Goal: Transaction & Acquisition: Purchase product/service

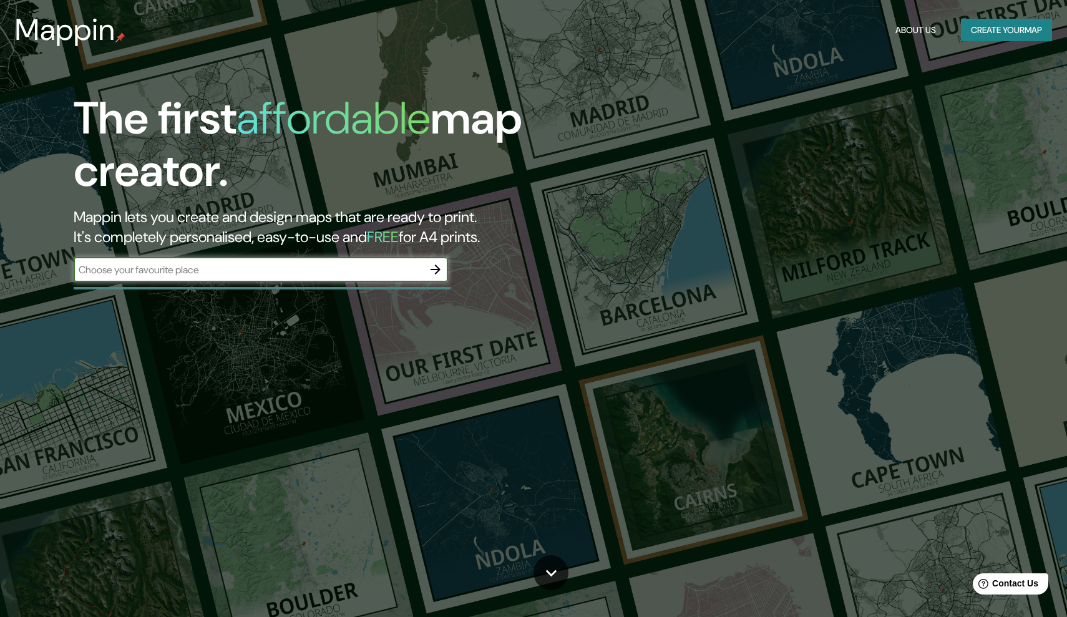
click at [435, 271] on icon "button" at bounding box center [435, 269] width 15 height 15
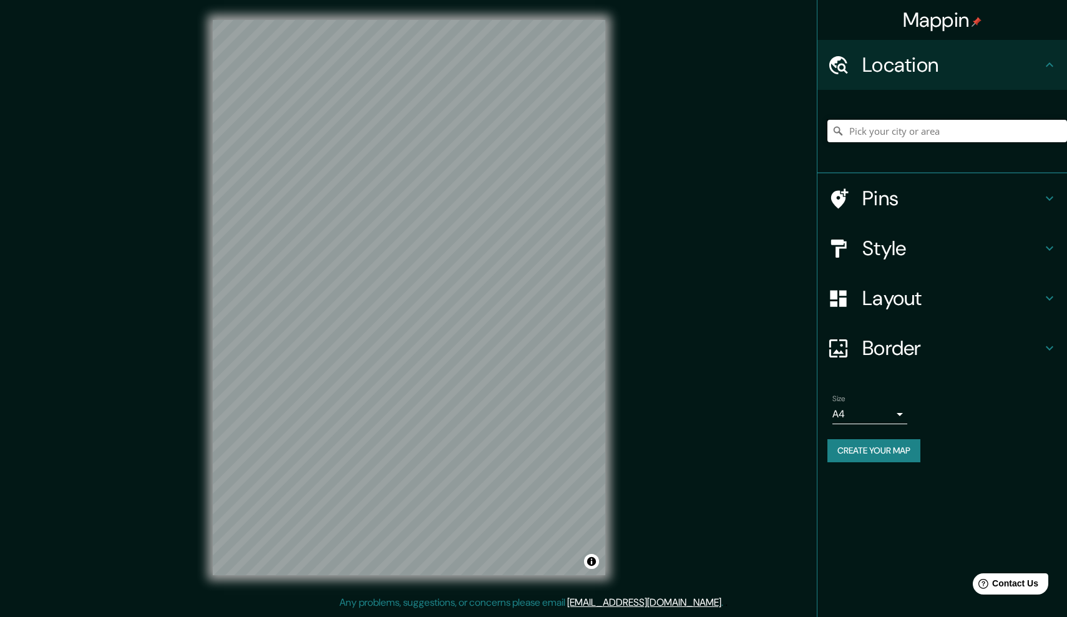
click at [984, 136] on input "Pick your city or area" at bounding box center [946, 131] width 239 height 22
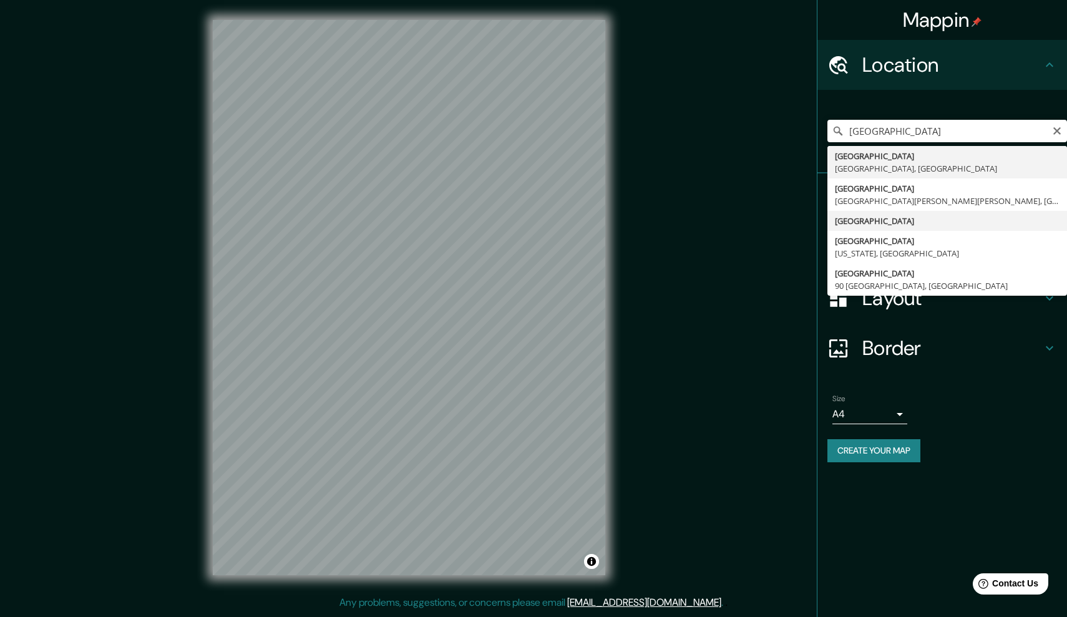
type input "[GEOGRAPHIC_DATA]"
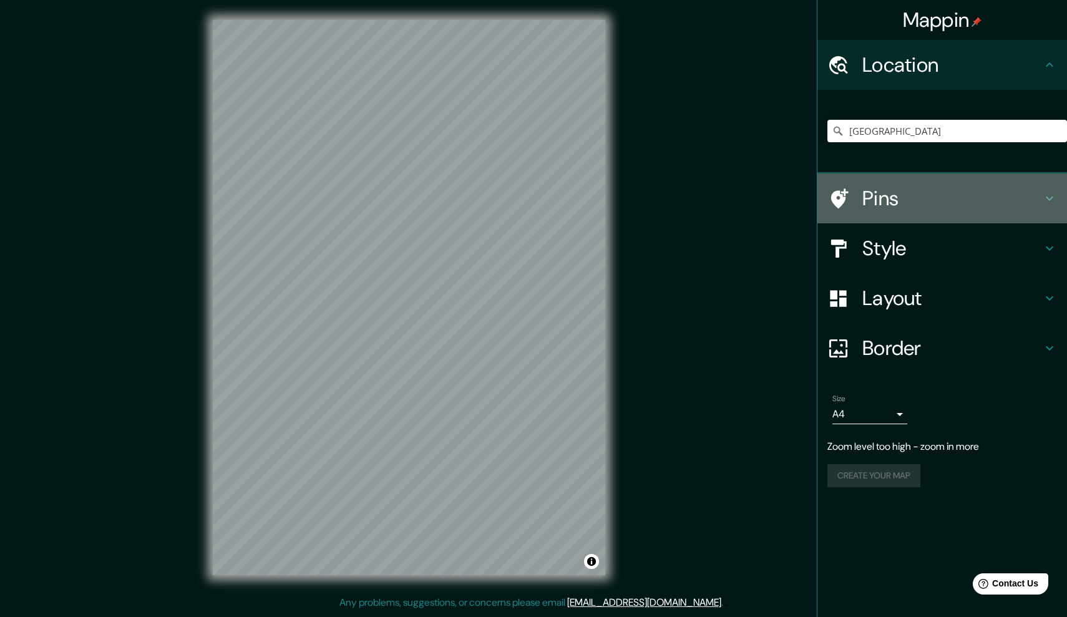
click at [1042, 200] on icon at bounding box center [1049, 198] width 15 height 15
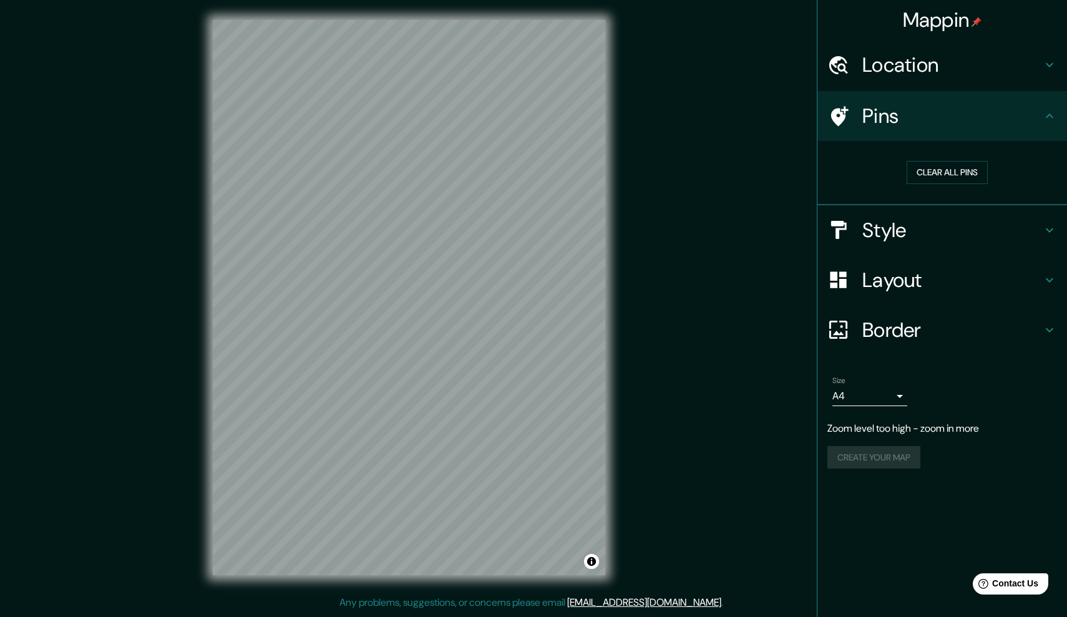
click at [837, 109] on icon at bounding box center [839, 116] width 17 height 20
click at [941, 167] on button "Clear all pins" at bounding box center [946, 172] width 81 height 23
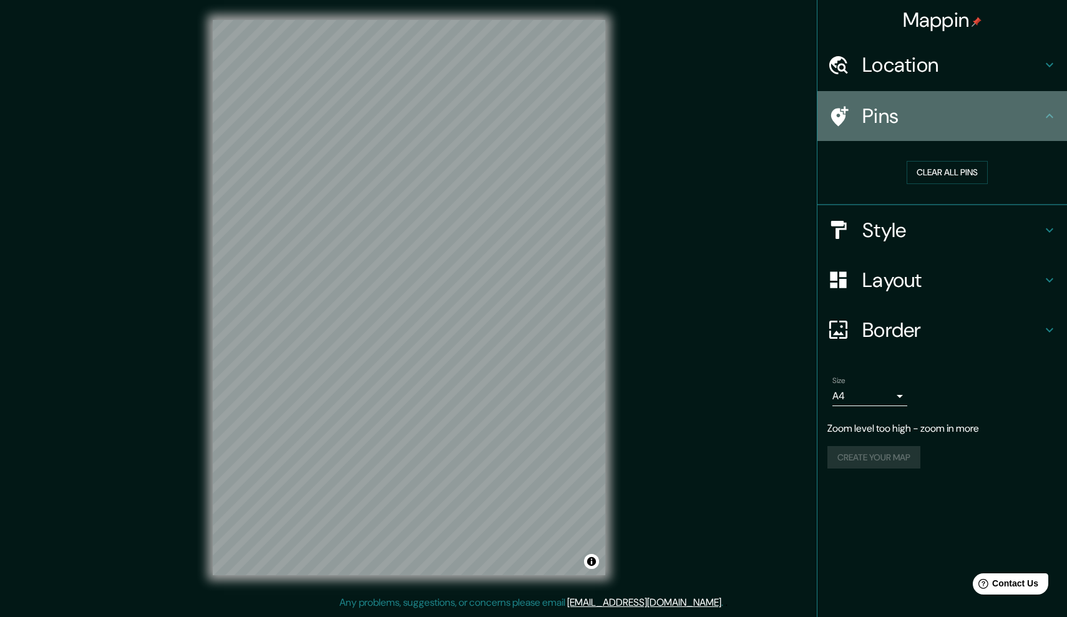
click at [839, 109] on icon at bounding box center [839, 116] width 17 height 20
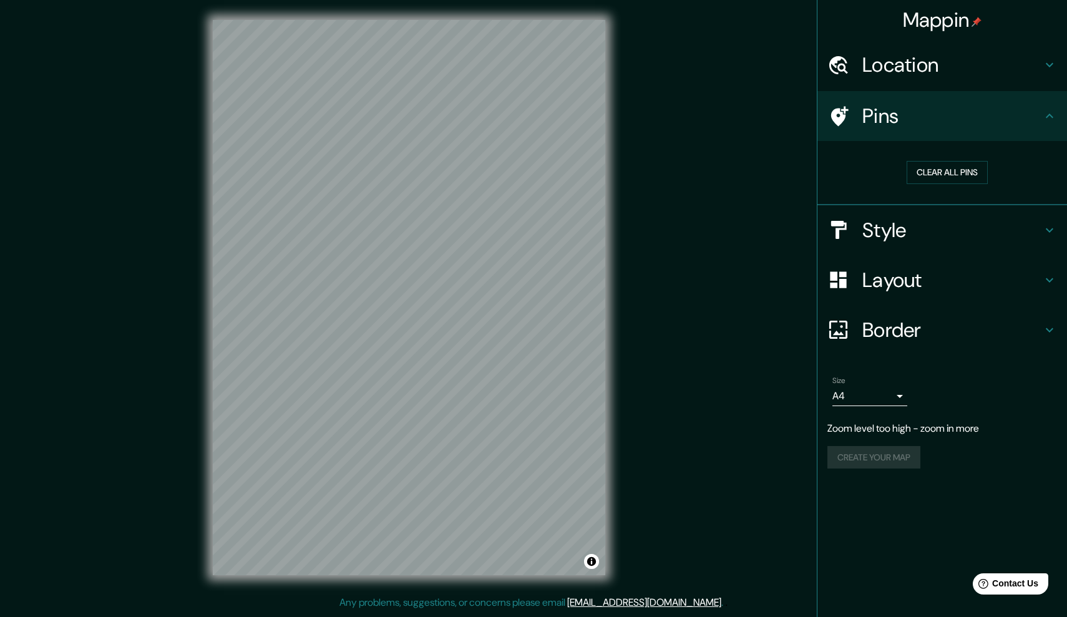
click at [839, 109] on icon at bounding box center [839, 116] width 17 height 20
click at [1048, 219] on div "Style" at bounding box center [941, 230] width 249 height 50
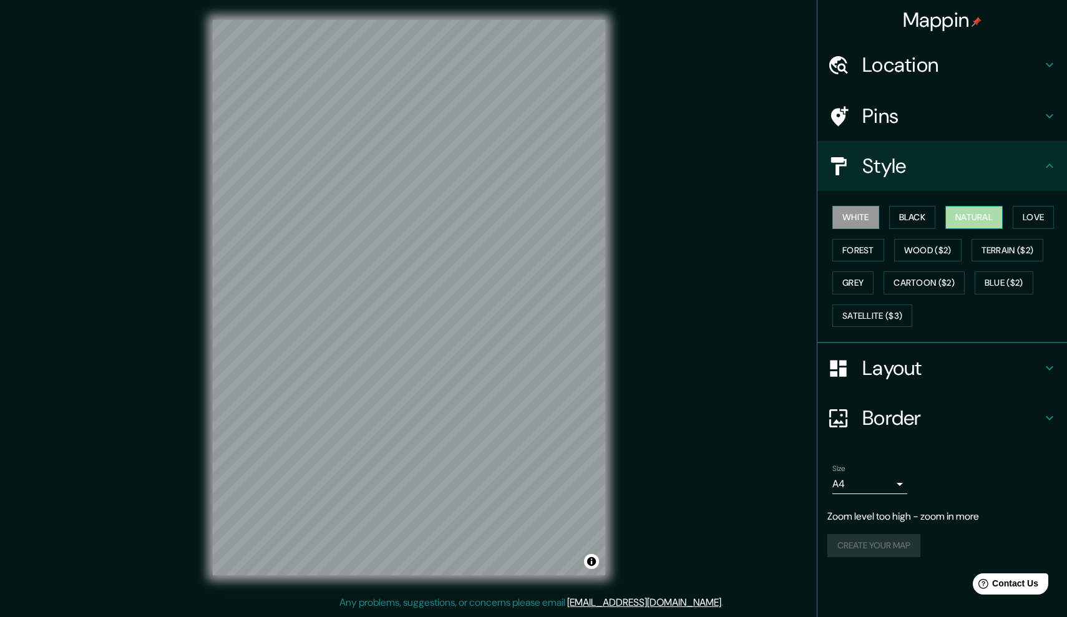
click at [985, 212] on button "Natural" at bounding box center [973, 217] width 57 height 23
click at [995, 244] on button "Terrain ($2)" at bounding box center [1007, 250] width 72 height 23
click at [921, 246] on button "Wood ($2)" at bounding box center [927, 250] width 67 height 23
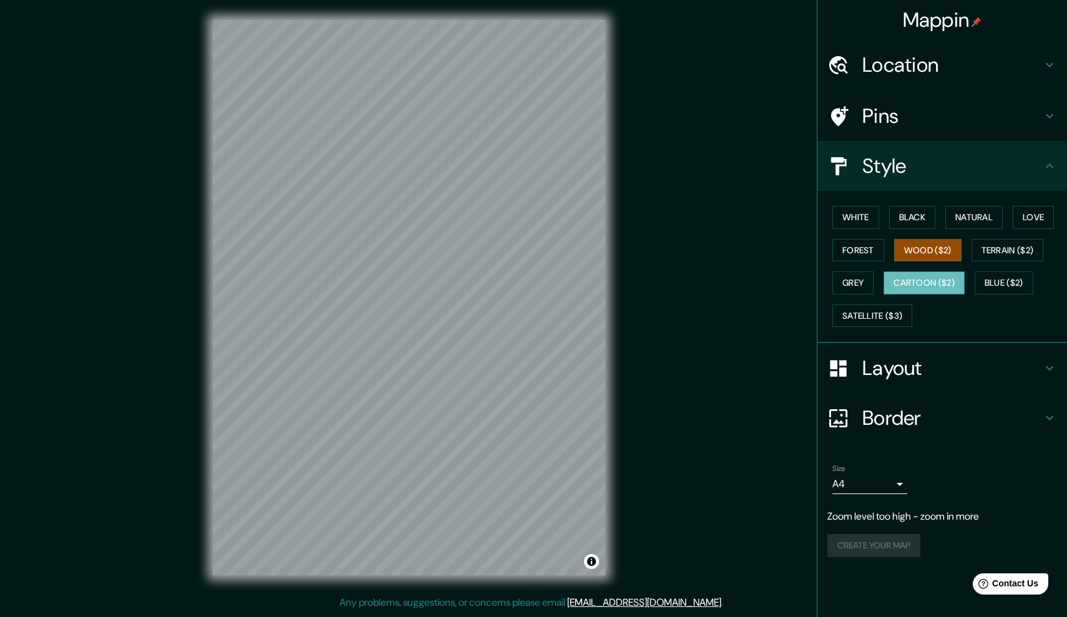
click at [917, 285] on button "Cartoon ($2)" at bounding box center [923, 282] width 81 height 23
click at [866, 311] on button "Satellite ($3)" at bounding box center [872, 315] width 80 height 23
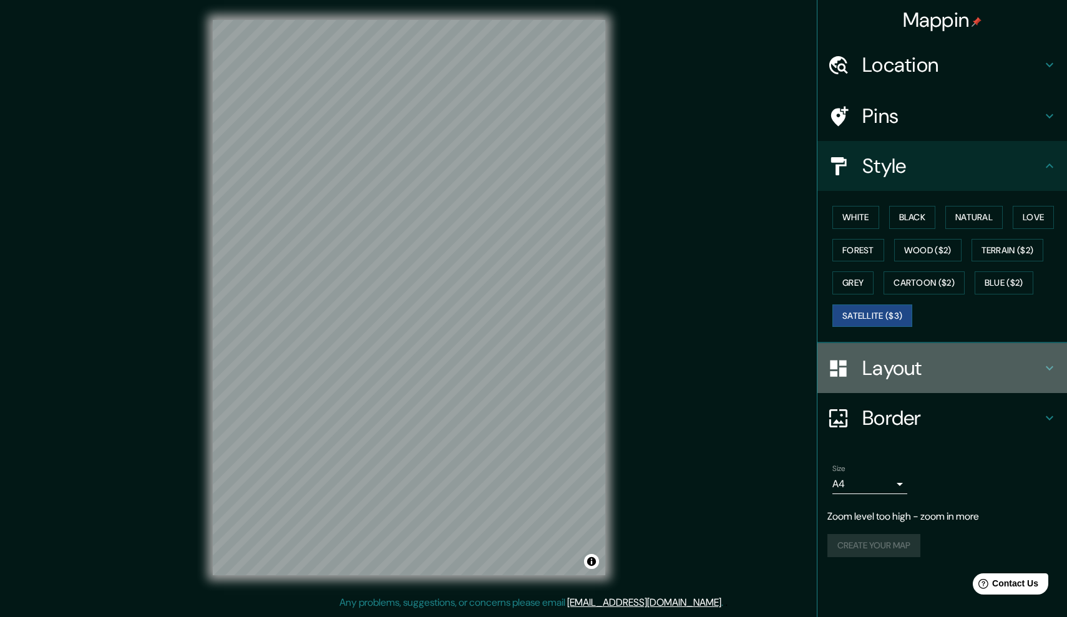
click at [1047, 369] on icon at bounding box center [1049, 367] width 15 height 15
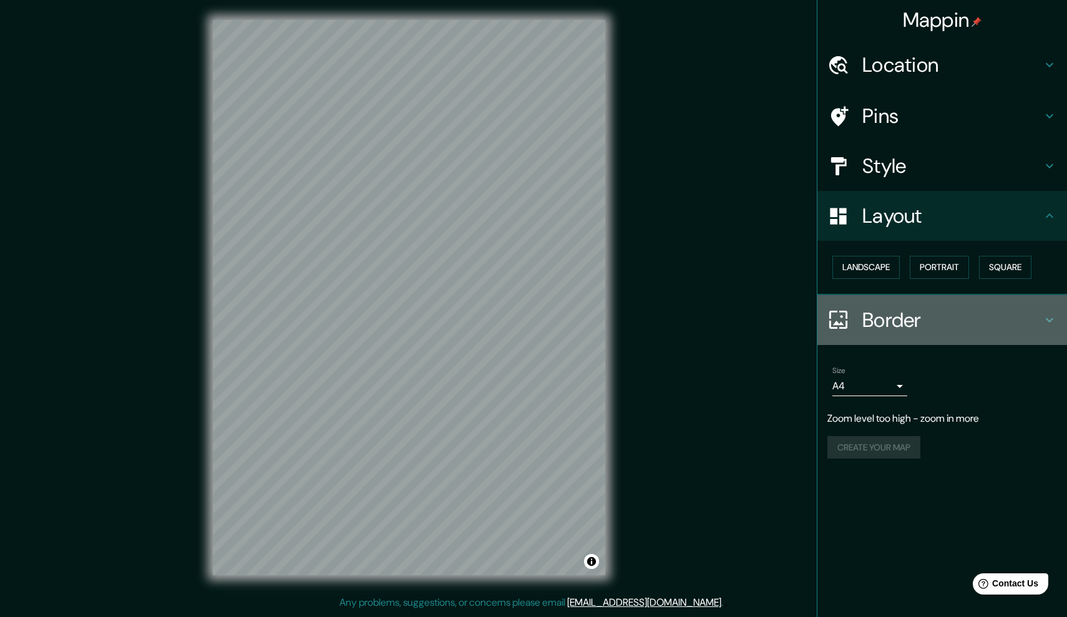
click at [1048, 330] on div "Border" at bounding box center [941, 320] width 249 height 50
